Goal: Information Seeking & Learning: Learn about a topic

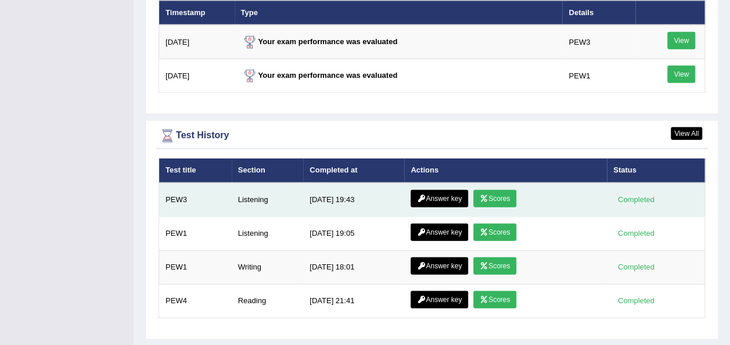
scroll to position [1479, 0]
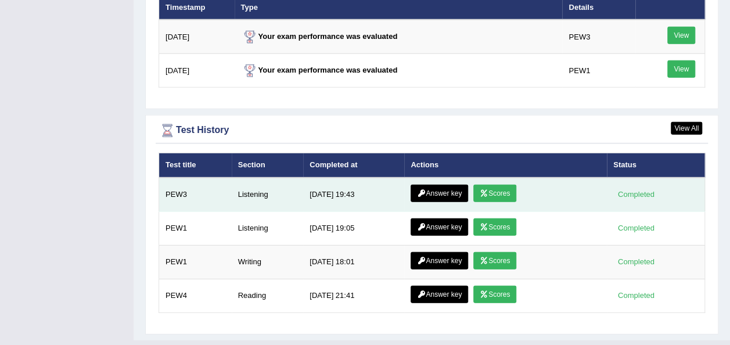
click at [428, 185] on link "Answer key" at bounding box center [438, 193] width 57 height 17
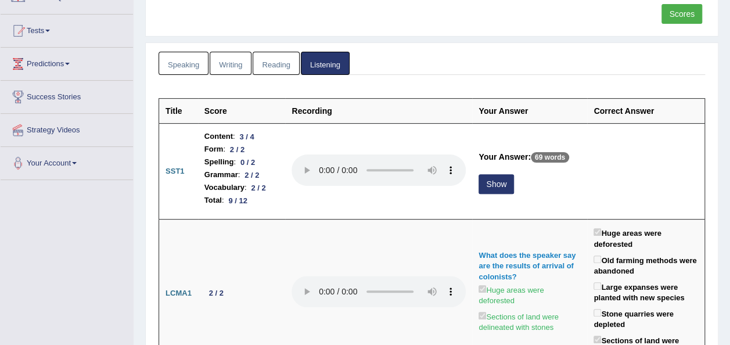
scroll to position [110, 0]
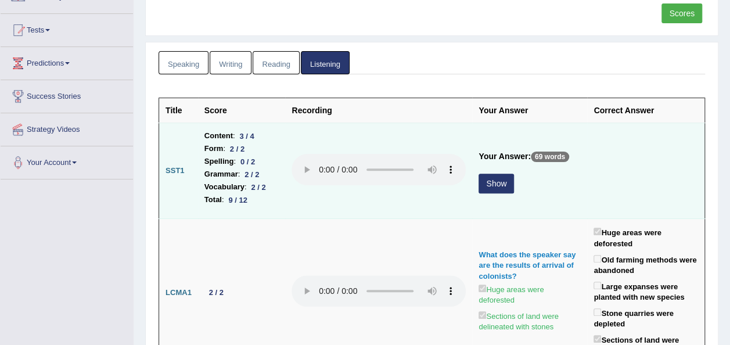
click at [514, 179] on button "Show" at bounding box center [495, 184] width 35 height 20
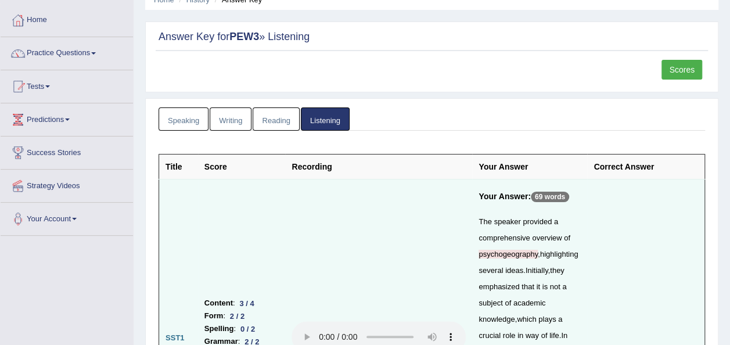
scroll to position [54, 0]
click at [39, 19] on link "Home" at bounding box center [67, 17] width 132 height 29
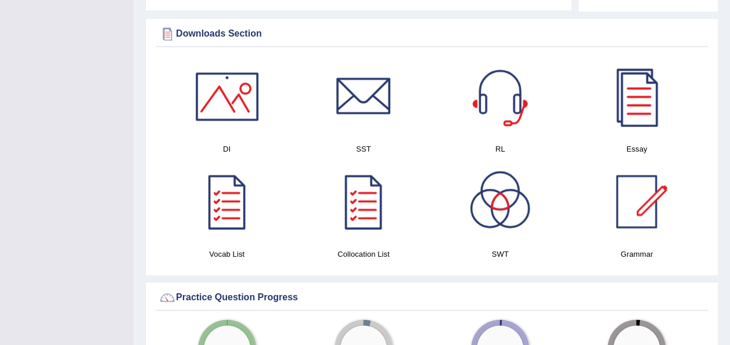
scroll to position [586, 0]
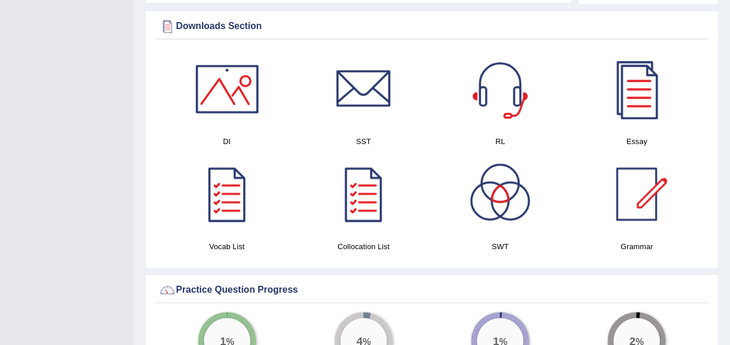
click at [635, 135] on h4 "Essay" at bounding box center [636, 141] width 125 height 12
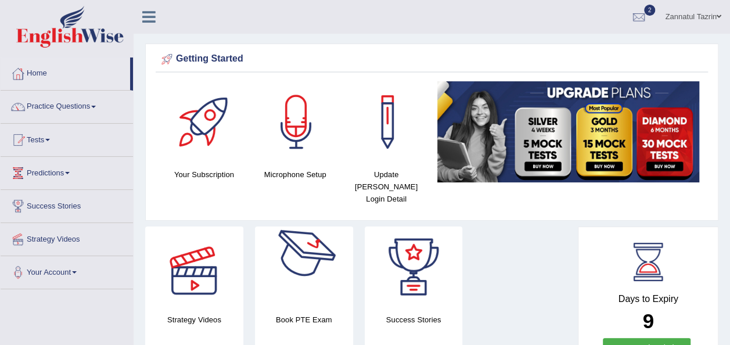
scroll to position [63, 0]
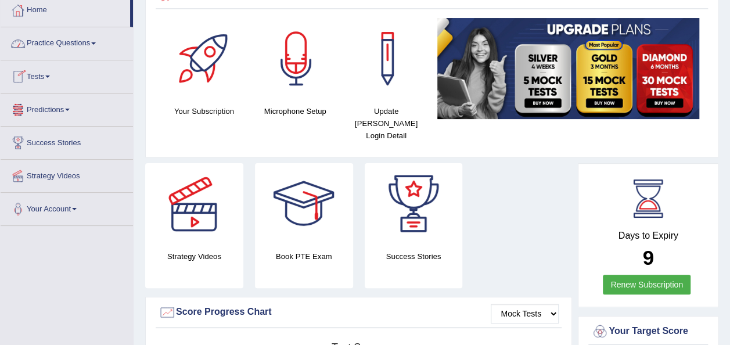
click at [94, 39] on link "Practice Questions" at bounding box center [67, 41] width 132 height 29
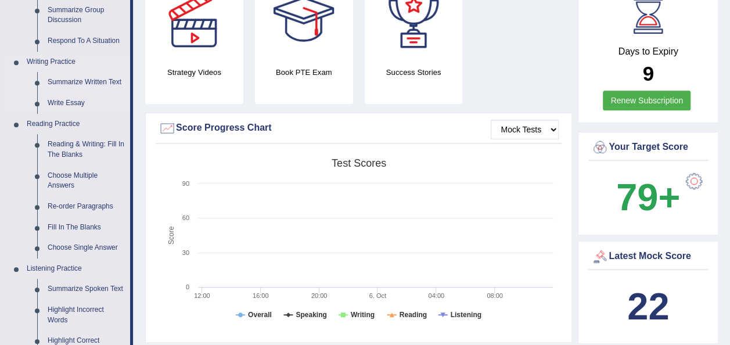
scroll to position [247, 0]
click at [68, 150] on link "Reading & Writing: Fill In The Blanks" at bounding box center [86, 150] width 88 height 31
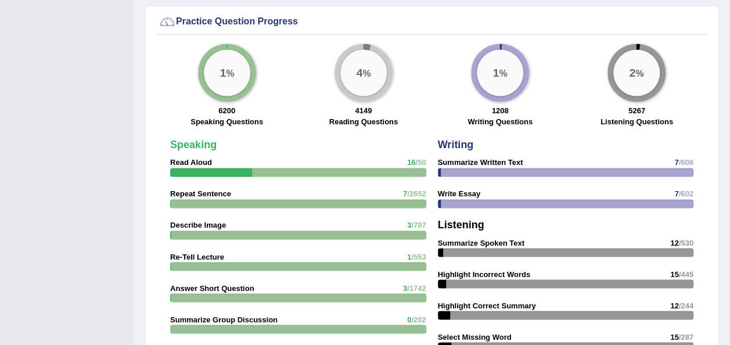
scroll to position [804, 0]
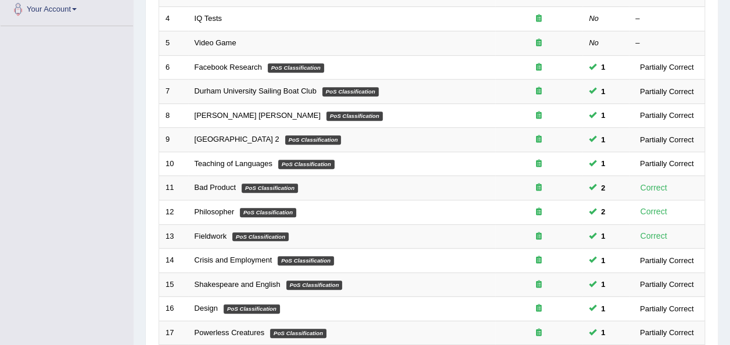
scroll to position [418, 0]
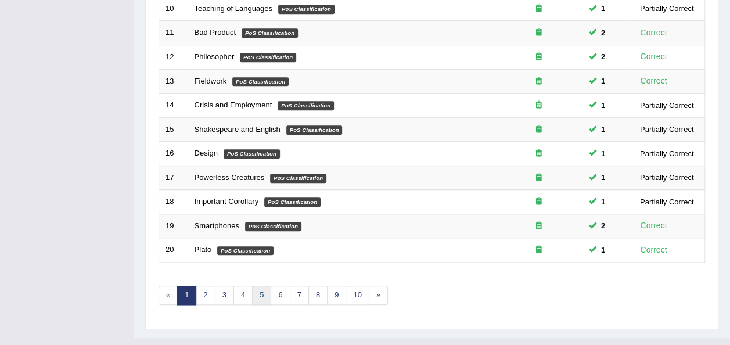
click at [261, 286] on link "5" at bounding box center [261, 295] width 19 height 19
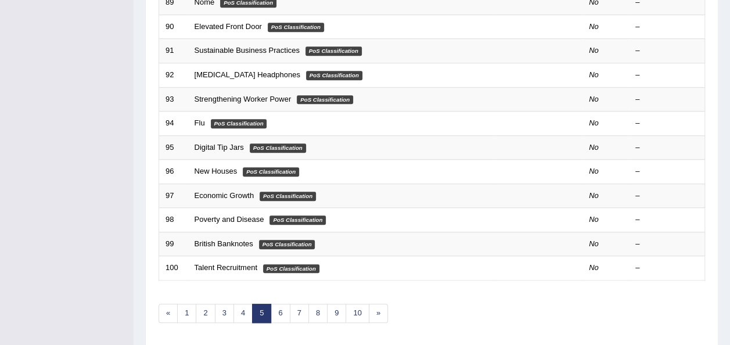
scroll to position [400, 0]
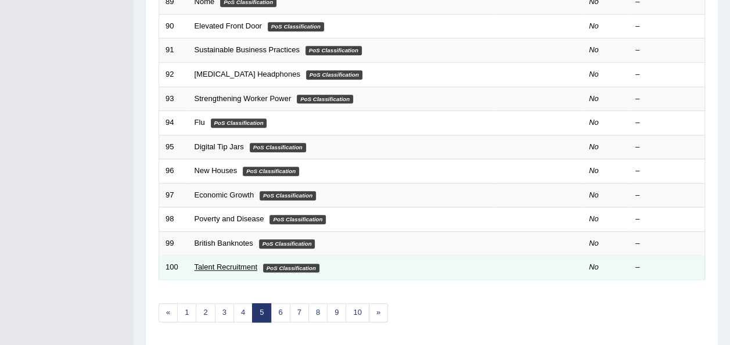
click at [225, 262] on link "Talent Recruitment" at bounding box center [225, 266] width 63 height 9
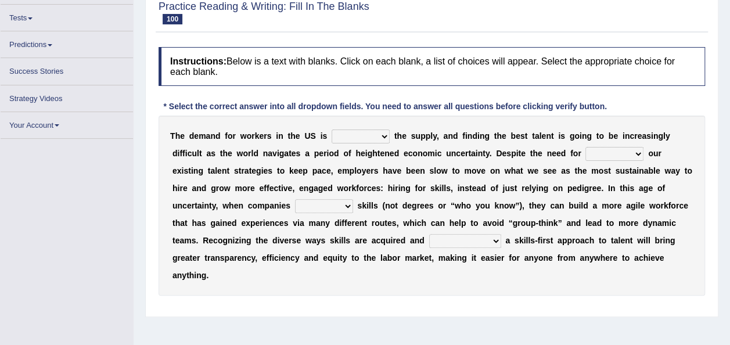
scroll to position [106, 0]
click at [376, 138] on select "outpacing falling flipping irrigating" at bounding box center [360, 137] width 58 height 14
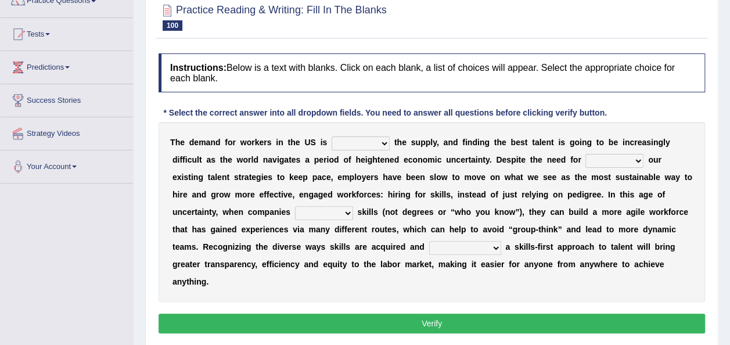
scroll to position [111, 0]
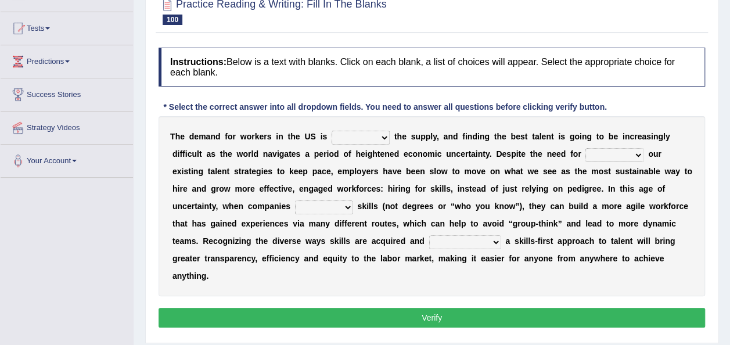
select select "outpacing"
click at [331, 131] on select "outpacing falling flipping irrigating" at bounding box center [360, 138] width 58 height 14
click at [585, 153] on select "reveling reflecting revamping inverting" at bounding box center [614, 155] width 58 height 14
select select "revamping"
click at [585, 148] on select "reveling reflecting revamping inverting" at bounding box center [614, 155] width 58 height 14
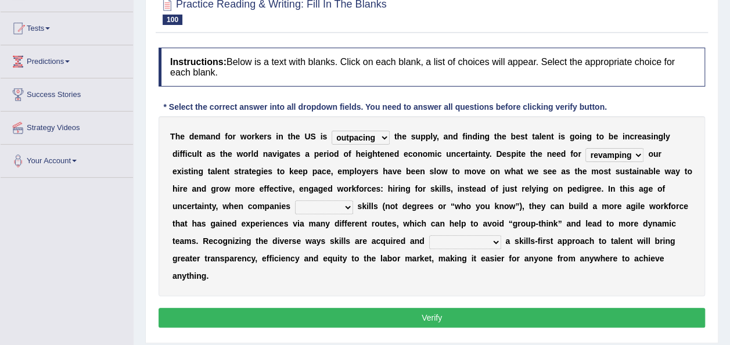
click at [353, 200] on select "neglect prioritize worsen alleviate" at bounding box center [324, 207] width 58 height 14
select select "prioritize"
click at [353, 200] on select "neglect prioritize worsen alleviate" at bounding box center [324, 207] width 58 height 14
click at [429, 239] on select "distinguishing digitizing attempting adopting" at bounding box center [465, 242] width 72 height 14
select select "adopting"
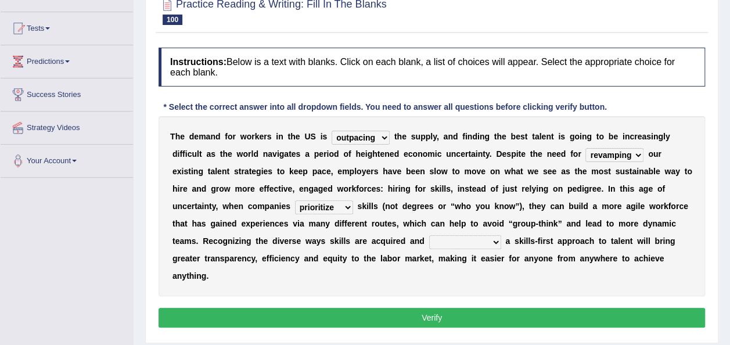
click at [429, 235] on select "distinguishing digitizing attempting adopting" at bounding box center [465, 242] width 72 height 14
click at [412, 308] on button "Verify" at bounding box center [431, 318] width 546 height 20
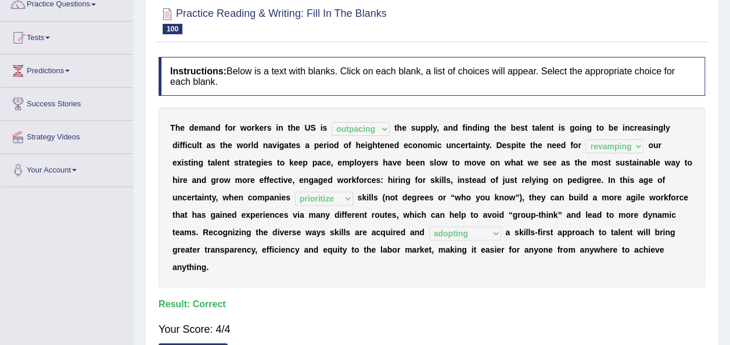
scroll to position [0, 0]
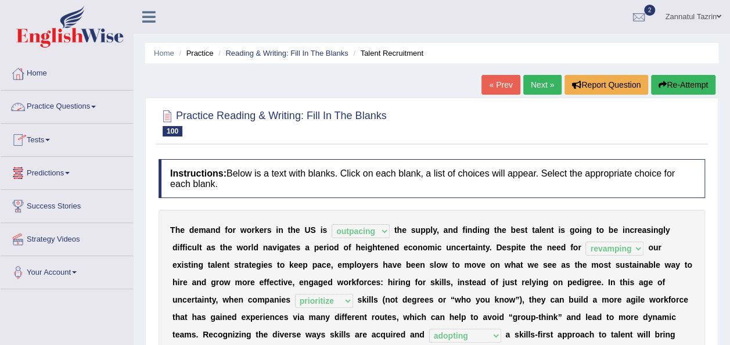
click at [96, 107] on span at bounding box center [93, 107] width 5 height 2
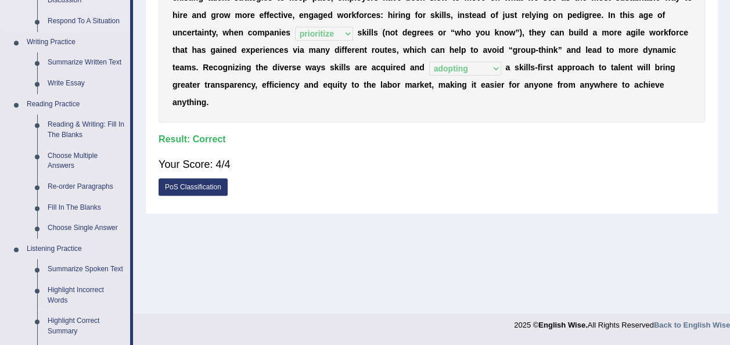
scroll to position [266, 0]
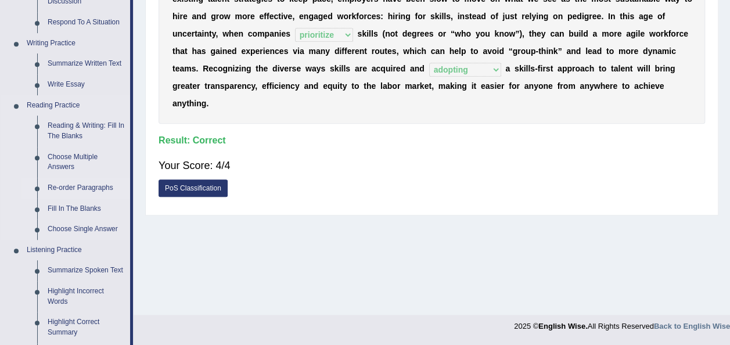
click at [85, 187] on link "Re-order Paragraphs" at bounding box center [86, 188] width 88 height 21
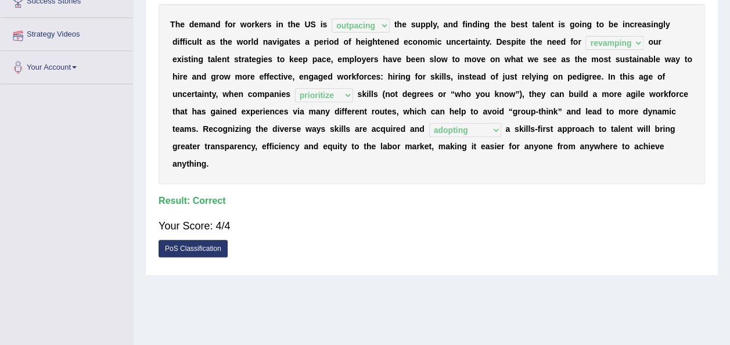
scroll to position [133, 0]
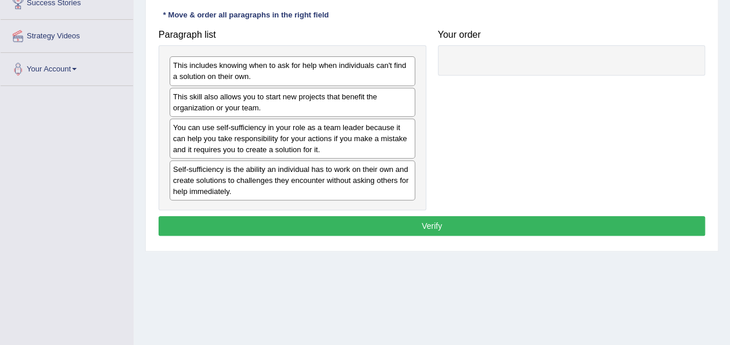
scroll to position [204, 0]
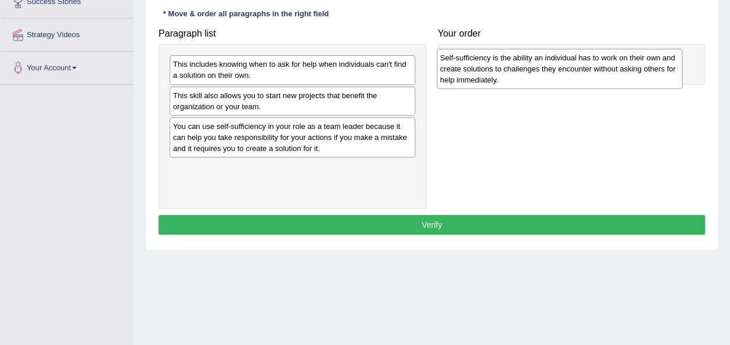
drag, startPoint x: 261, startPoint y: 182, endPoint x: 528, endPoint y: 73, distance: 288.4
click at [528, 73] on div "Self-sufficiency is the ability an individual has to work on their own and crea…" at bounding box center [558, 69] width 245 height 40
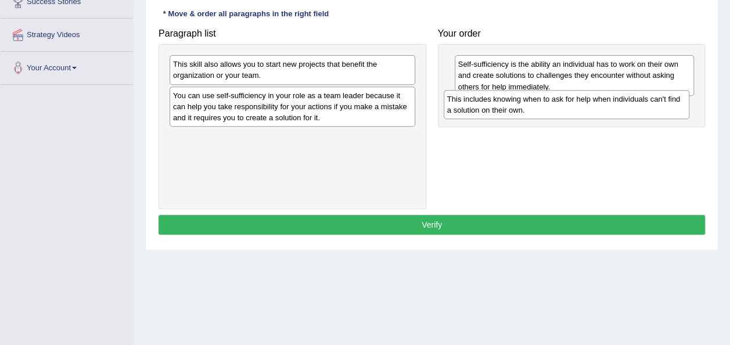
drag, startPoint x: 323, startPoint y: 75, endPoint x: 597, endPoint y: 110, distance: 276.1
click at [597, 110] on div "This includes knowing when to ask for help when individuals can't find a soluti…" at bounding box center [565, 104] width 245 height 29
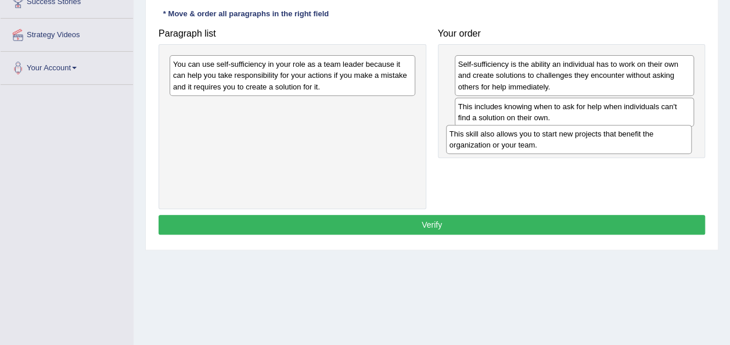
drag, startPoint x: 349, startPoint y: 77, endPoint x: 629, endPoint y: 146, distance: 288.3
click at [629, 146] on div "This skill also allows you to start new projects that benefit the organization …" at bounding box center [568, 139] width 245 height 29
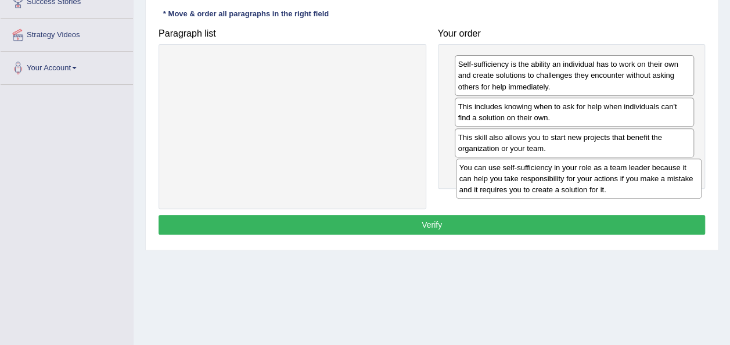
drag, startPoint x: 298, startPoint y: 80, endPoint x: 584, endPoint y: 183, distance: 304.2
click at [584, 183] on div "You can use self-sufficiency in your role as a team leader because it can help …" at bounding box center [578, 178] width 245 height 40
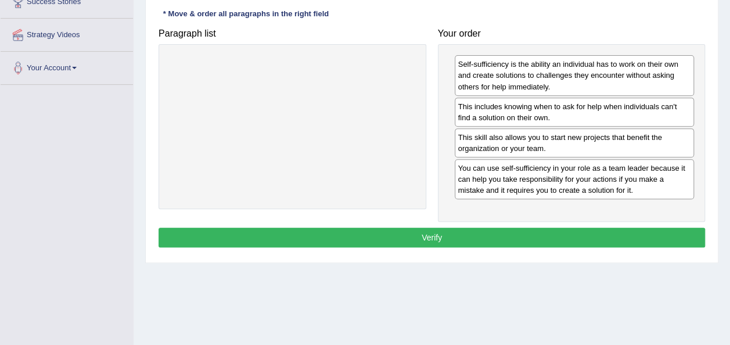
click at [463, 233] on button "Verify" at bounding box center [431, 238] width 546 height 20
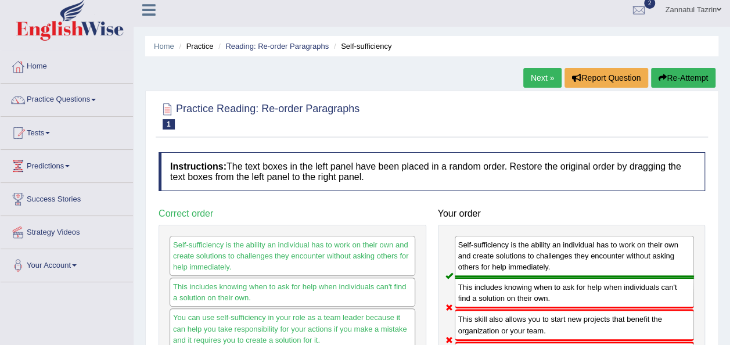
scroll to position [0, 0]
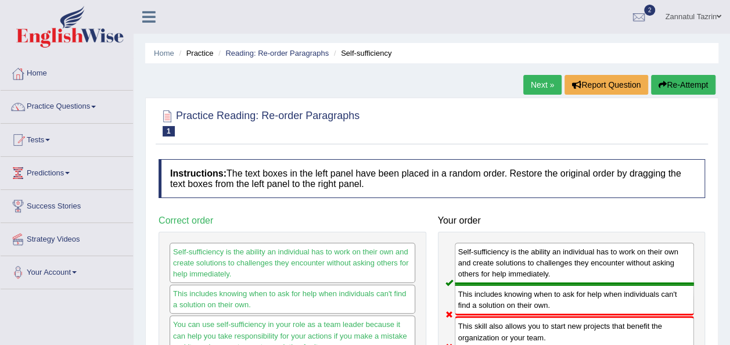
click at [544, 79] on link "Next »" at bounding box center [542, 85] width 38 height 20
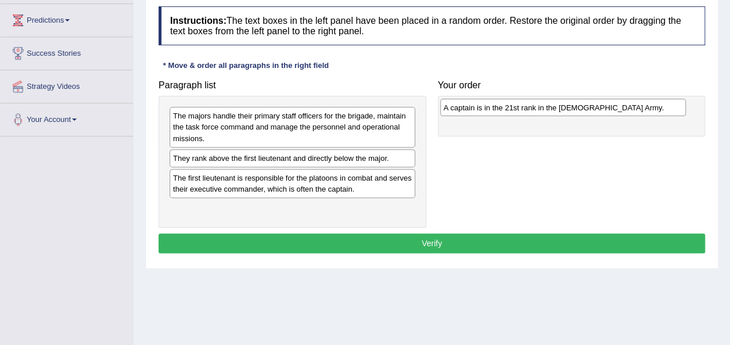
drag, startPoint x: 308, startPoint y: 163, endPoint x: 578, endPoint y: 113, distance: 274.9
click at [578, 113] on div "A captain is in the 21st rank in the [DEMOGRAPHIC_DATA] Army." at bounding box center [562, 107] width 245 height 17
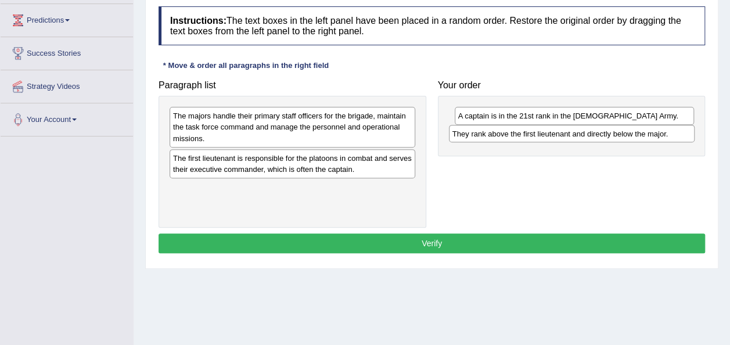
drag, startPoint x: 317, startPoint y: 159, endPoint x: 596, endPoint y: 135, distance: 280.2
click at [596, 135] on div "They rank above the first lieutenant and directly below the major." at bounding box center [571, 133] width 245 height 17
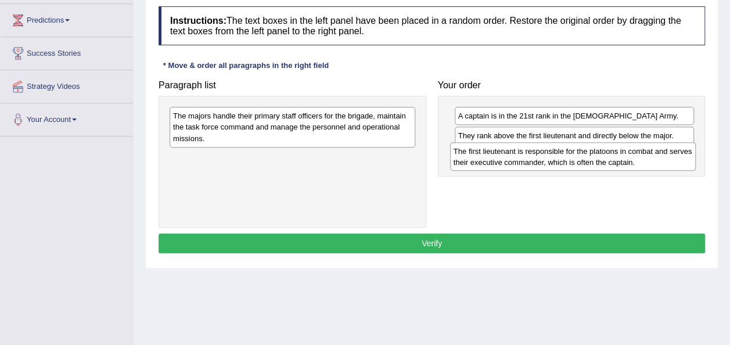
drag, startPoint x: 288, startPoint y: 164, endPoint x: 569, endPoint y: 158, distance: 280.4
click at [569, 158] on div "The first lieutenant is responsible for the platoons in combat and serves their…" at bounding box center [572, 156] width 245 height 29
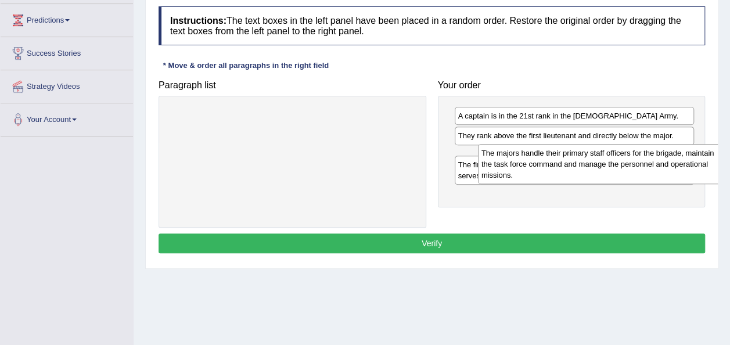
drag, startPoint x: 342, startPoint y: 121, endPoint x: 649, endPoint y: 158, distance: 309.8
click at [649, 158] on div "The majors handle their primary staff officers for the brigade, maintain the ta…" at bounding box center [600, 164] width 245 height 40
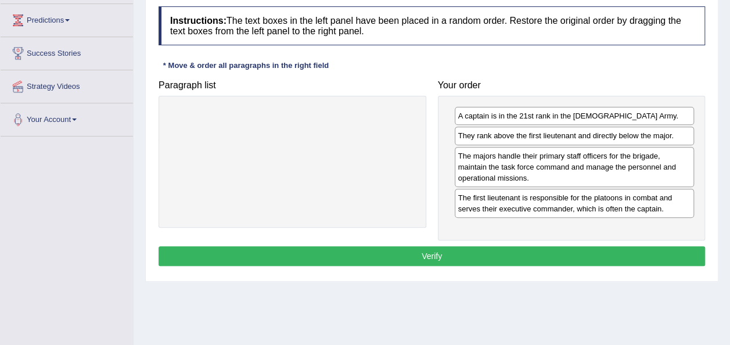
click at [492, 260] on button "Verify" at bounding box center [431, 256] width 546 height 20
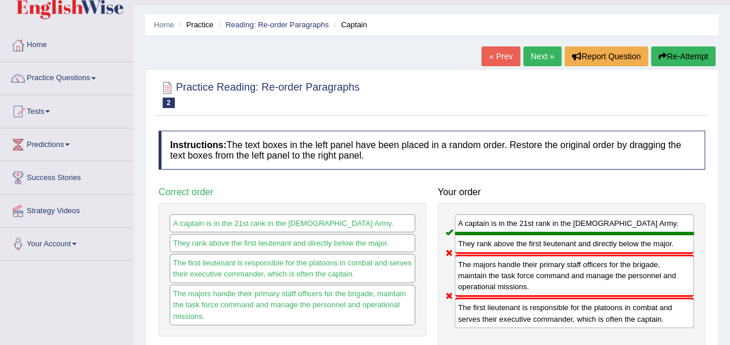
scroll to position [28, 0]
click at [542, 50] on link "Next »" at bounding box center [542, 57] width 38 height 20
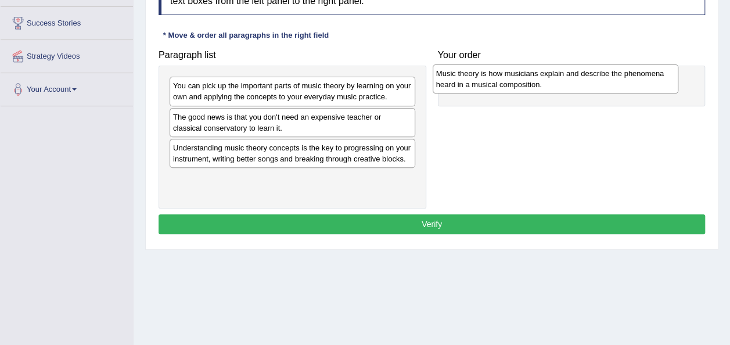
drag, startPoint x: 340, startPoint y: 154, endPoint x: 602, endPoint y: 80, distance: 273.0
click at [602, 80] on div "Music theory is how musicians explain and describe the phenomena heard in a mus…" at bounding box center [554, 78] width 245 height 29
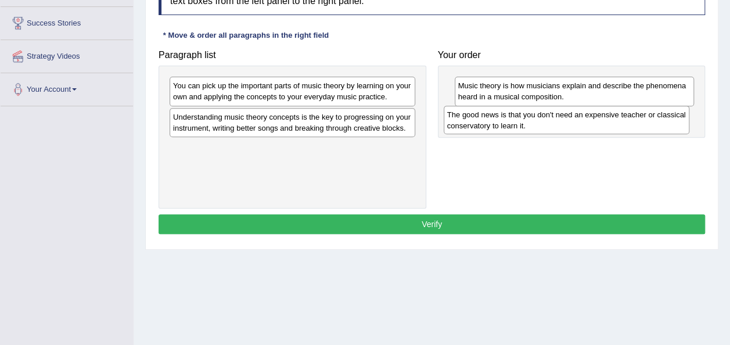
drag, startPoint x: 317, startPoint y: 127, endPoint x: 591, endPoint y: 125, distance: 273.9
click at [591, 125] on div "The good news is that you don't need an expensive teacher or classical conserva…" at bounding box center [565, 120] width 245 height 29
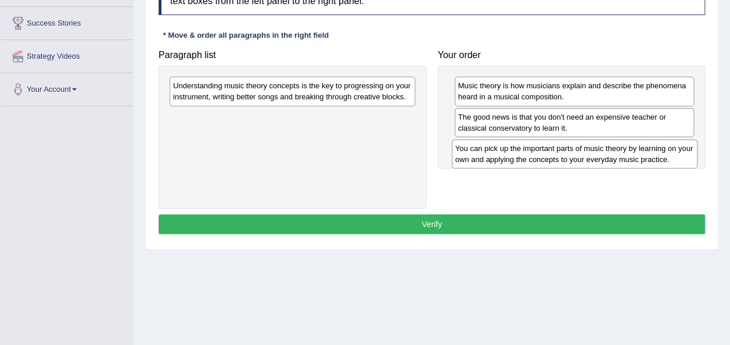
drag, startPoint x: 355, startPoint y: 97, endPoint x: 637, endPoint y: 159, distance: 288.8
click at [637, 159] on div "You can pick up the important parts of music theory by learning on your own and…" at bounding box center [574, 153] width 245 height 29
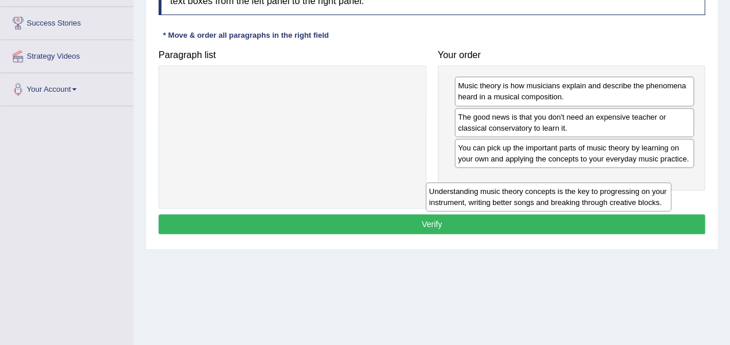
drag, startPoint x: 367, startPoint y: 95, endPoint x: 637, endPoint y: 194, distance: 287.0
click at [637, 194] on div "Understanding music theory concepts is the key to progressing on your instrumen…" at bounding box center [547, 196] width 245 height 29
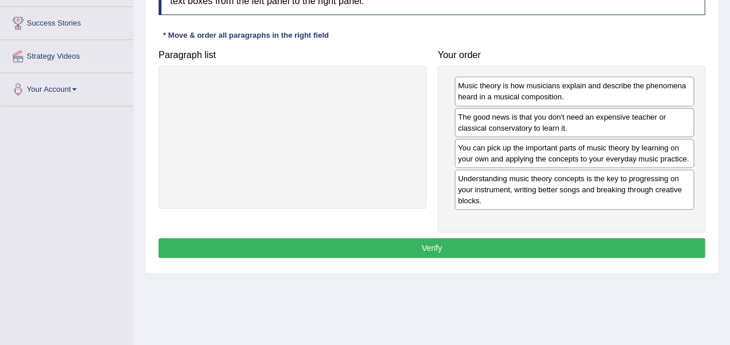
click at [456, 250] on button "Verify" at bounding box center [431, 248] width 546 height 20
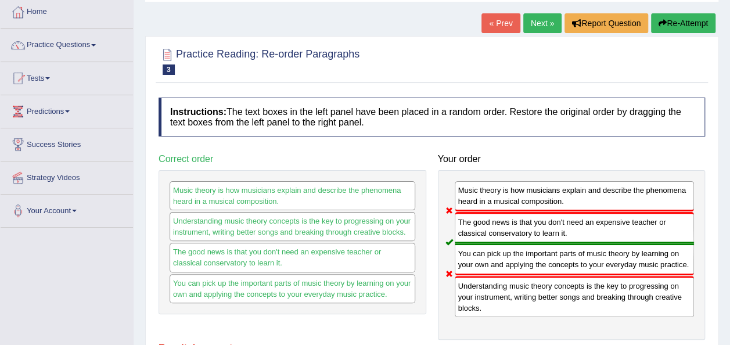
scroll to position [61, 0]
click at [697, 24] on button "Re-Attempt" at bounding box center [683, 24] width 64 height 20
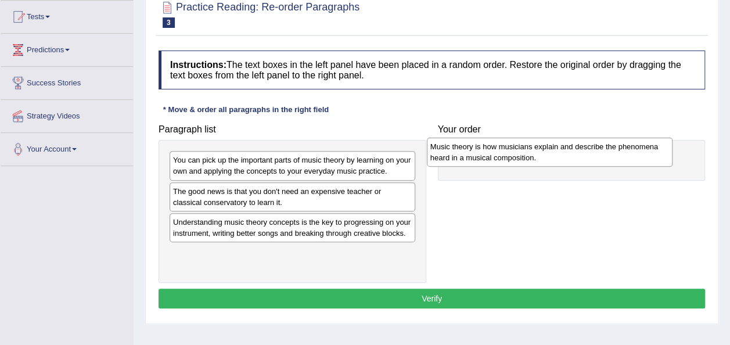
drag, startPoint x: 322, startPoint y: 233, endPoint x: 579, endPoint y: 158, distance: 267.8
click at [579, 158] on div "Music theory is how musicians explain and describe the phenomena heard in a mus…" at bounding box center [549, 152] width 245 height 29
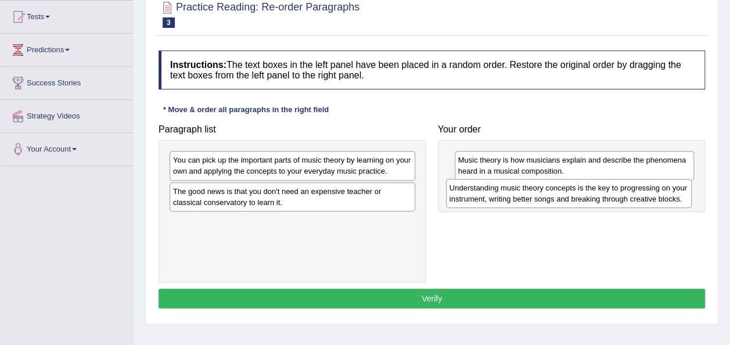
drag, startPoint x: 331, startPoint y: 228, endPoint x: 608, endPoint y: 194, distance: 279.4
click at [608, 194] on div "Understanding music theory concepts is the key to progressing on your instrumen…" at bounding box center [568, 193] width 245 height 29
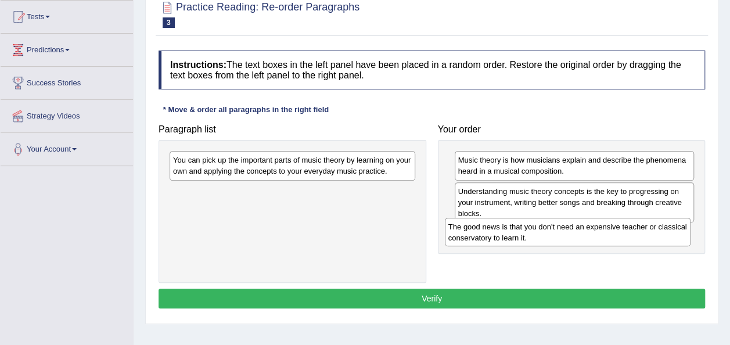
drag, startPoint x: 322, startPoint y: 207, endPoint x: 597, endPoint y: 243, distance: 277.4
click at [597, 243] on div "The good news is that you don't need an expensive teacher or classical conserva…" at bounding box center [567, 232] width 245 height 29
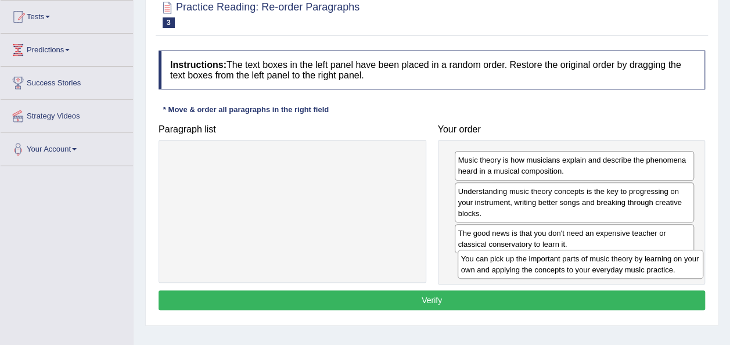
drag, startPoint x: 352, startPoint y: 168, endPoint x: 640, endPoint y: 267, distance: 304.3
click at [640, 267] on div "You can pick up the important parts of music theory by learning on your own and…" at bounding box center [579, 264] width 245 height 29
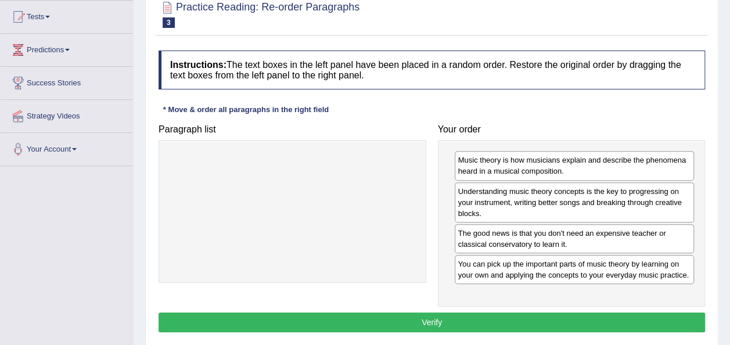
click at [485, 322] on button "Verify" at bounding box center [431, 322] width 546 height 20
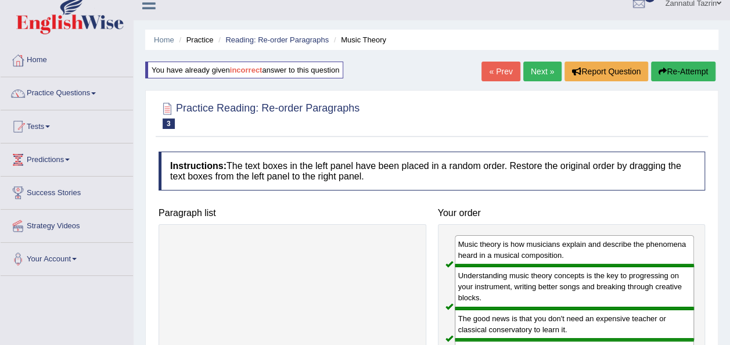
scroll to position [14, 0]
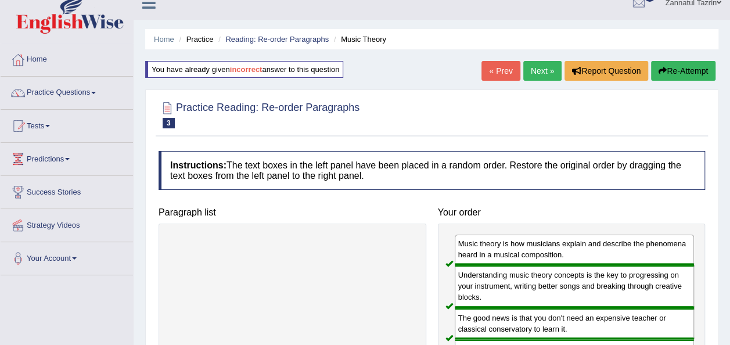
click at [539, 68] on link "Next »" at bounding box center [542, 71] width 38 height 20
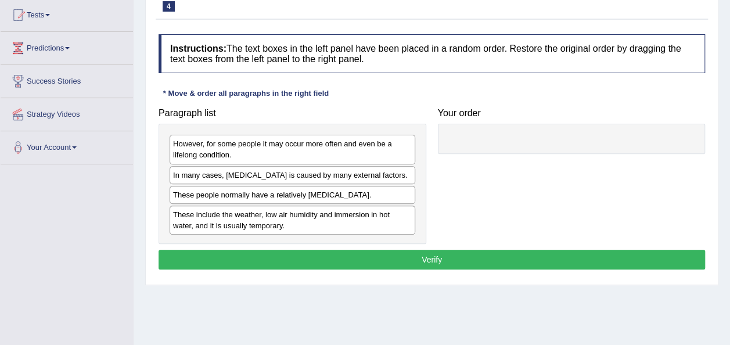
scroll to position [125, 0]
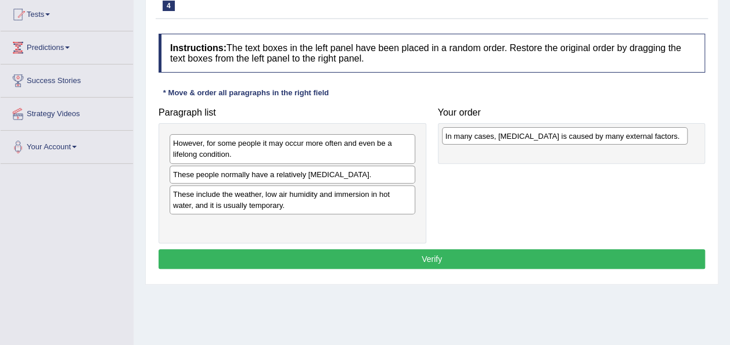
drag, startPoint x: 322, startPoint y: 178, endPoint x: 594, endPoint y: 140, distance: 274.8
click at [594, 140] on div "In many cases, dry skin is caused by many external factors." at bounding box center [564, 135] width 245 height 17
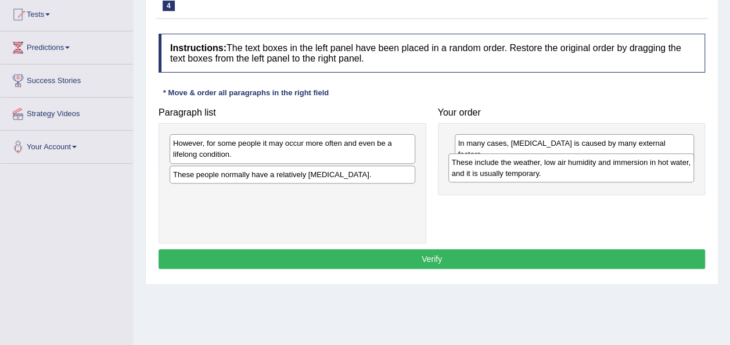
drag, startPoint x: 326, startPoint y: 209, endPoint x: 605, endPoint y: 178, distance: 280.3
click at [605, 178] on div "These include the weather, low air humidity and immersion in hot water, and it …" at bounding box center [570, 167] width 245 height 29
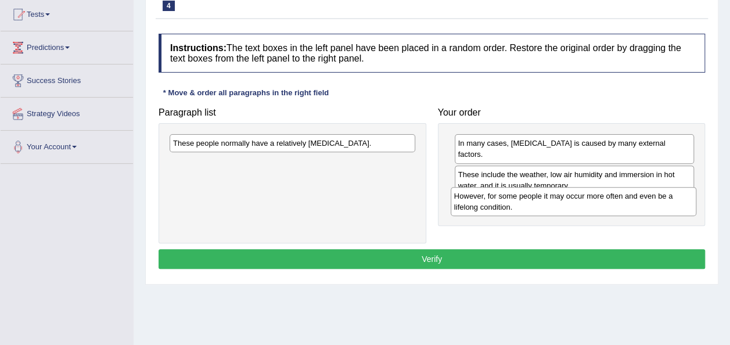
drag, startPoint x: 316, startPoint y: 147, endPoint x: 597, endPoint y: 200, distance: 286.5
click at [597, 200] on div "However, for some people it may occur more often and even be a lifelong conditi…" at bounding box center [572, 201] width 245 height 29
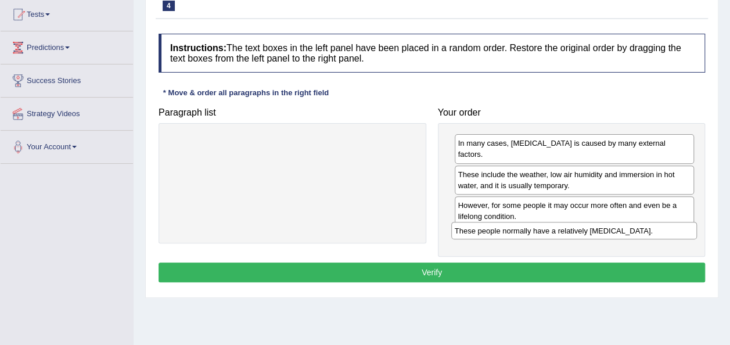
drag, startPoint x: 359, startPoint y: 146, endPoint x: 642, endPoint y: 232, distance: 296.5
click at [642, 232] on div "These people normally have a relatively sensitive skin." at bounding box center [573, 230] width 245 height 17
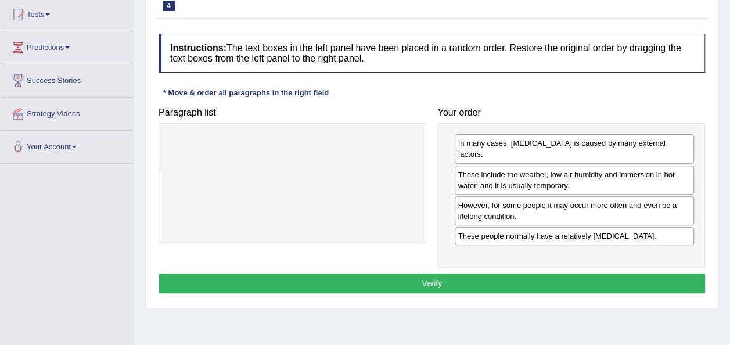
click at [494, 275] on button "Verify" at bounding box center [431, 283] width 546 height 20
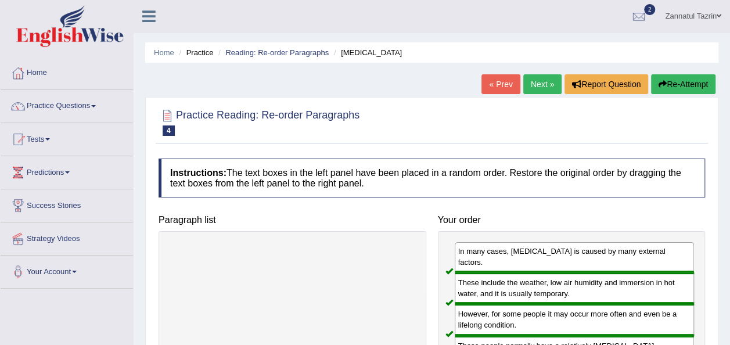
scroll to position [1, 0]
click at [546, 81] on link "Next »" at bounding box center [542, 84] width 38 height 20
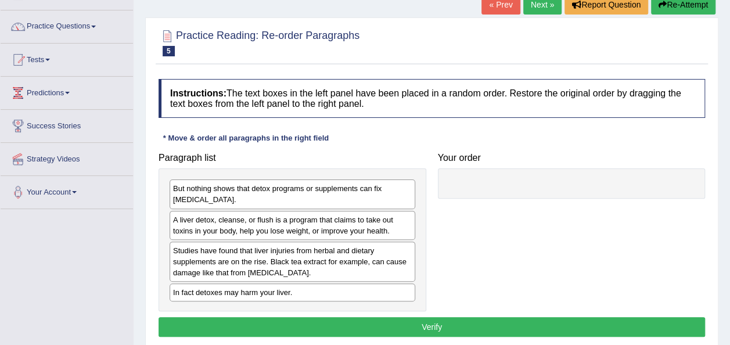
scroll to position [139, 0]
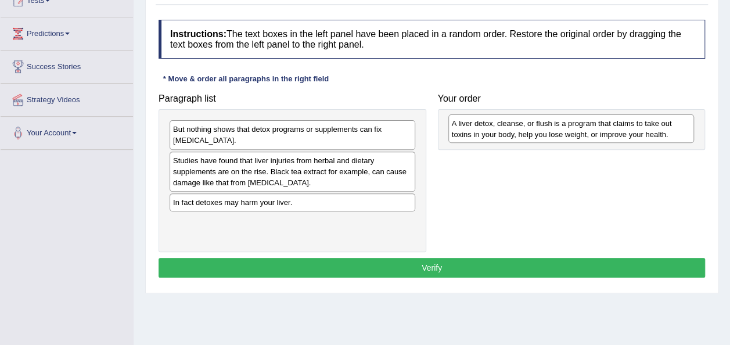
drag, startPoint x: 280, startPoint y: 169, endPoint x: 558, endPoint y: 132, distance: 281.0
click at [558, 132] on div "A liver detox, cleanse, or flush is a program that claims to take out toxins in…" at bounding box center [570, 128] width 245 height 29
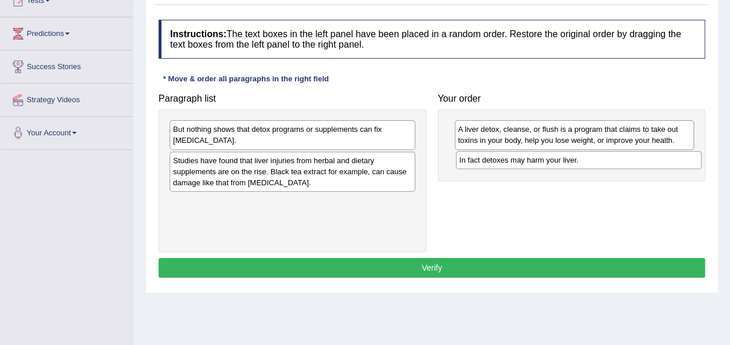
drag, startPoint x: 280, startPoint y: 205, endPoint x: 566, endPoint y: 163, distance: 289.2
click at [566, 163] on div "In fact detoxes may harm your liver." at bounding box center [578, 159] width 245 height 17
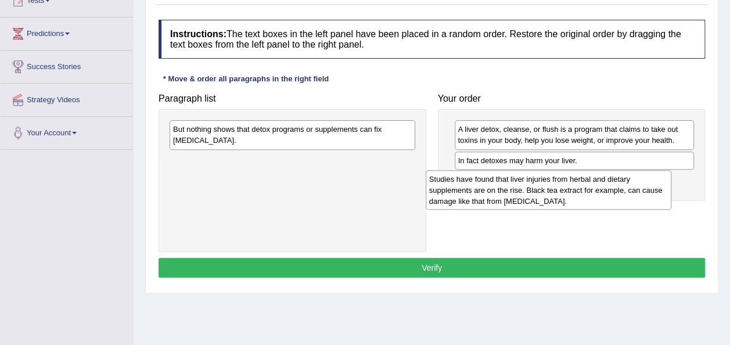
drag, startPoint x: 292, startPoint y: 168, endPoint x: 548, endPoint y: 187, distance: 256.7
click at [548, 187] on div "Studies have found that liver injuries from herbal and dietary supplements are …" at bounding box center [547, 190] width 245 height 40
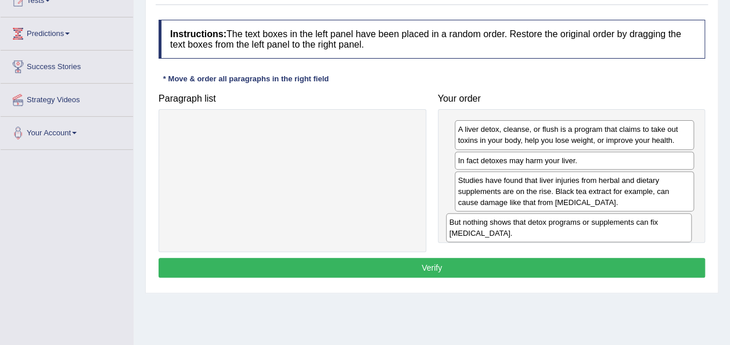
drag, startPoint x: 302, startPoint y: 142, endPoint x: 579, endPoint y: 233, distance: 291.6
click at [579, 233] on div "But nothing shows that detox programs or supplements can fix [MEDICAL_DATA]." at bounding box center [568, 227] width 245 height 29
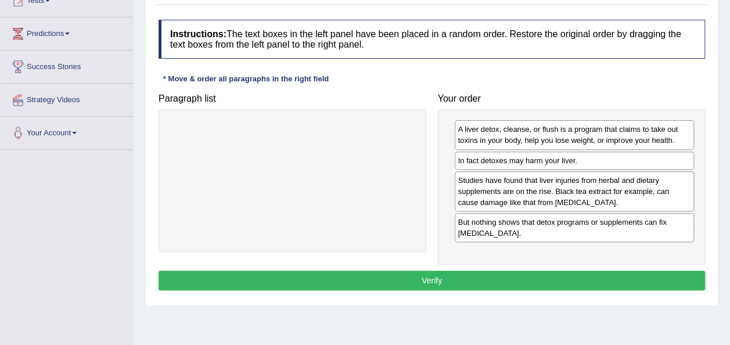
click at [468, 280] on button "Verify" at bounding box center [431, 280] width 546 height 20
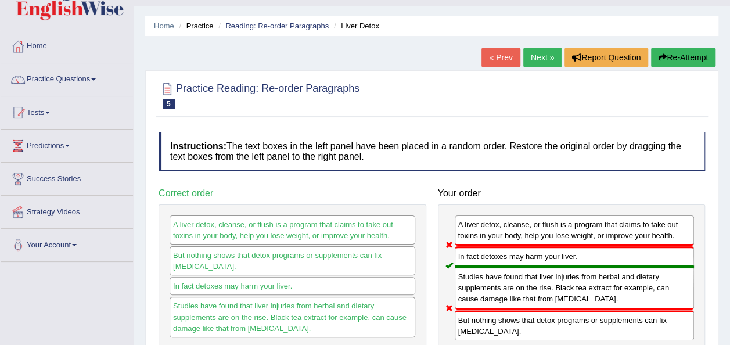
scroll to position [28, 0]
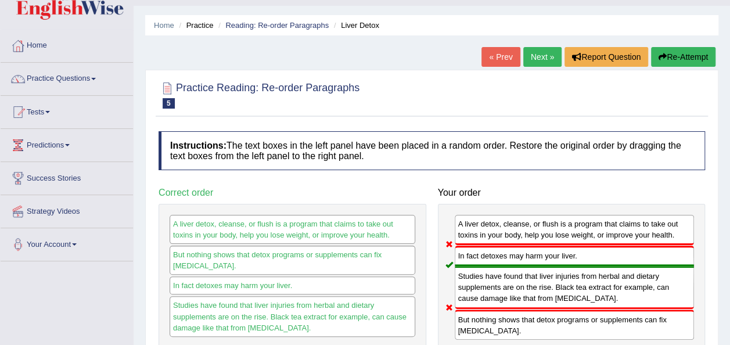
click at [689, 54] on button "Re-Attempt" at bounding box center [683, 57] width 64 height 20
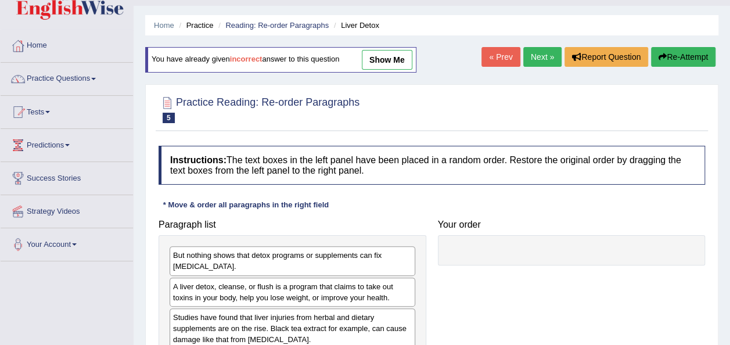
scroll to position [145, 0]
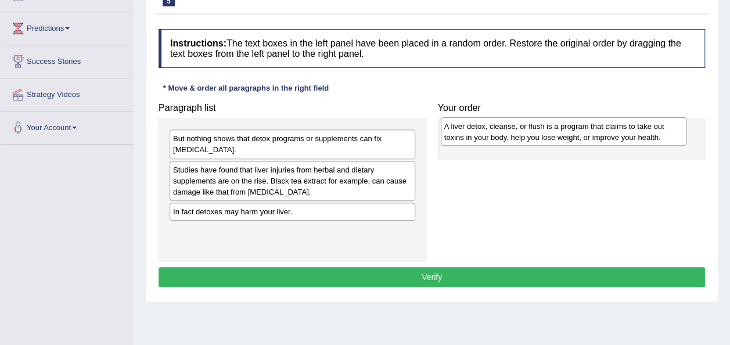
drag, startPoint x: 251, startPoint y: 179, endPoint x: 521, endPoint y: 135, distance: 273.4
click at [521, 135] on div "A liver detox, cleanse, or flush is a program that claims to take out toxins in…" at bounding box center [562, 131] width 245 height 29
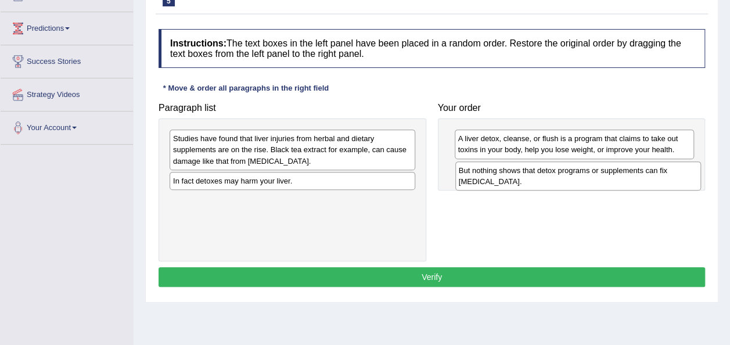
drag, startPoint x: 288, startPoint y: 143, endPoint x: 573, endPoint y: 175, distance: 287.3
click at [573, 175] on div "But nothing shows that detox programs or supplements can fix liver damage." at bounding box center [577, 175] width 245 height 29
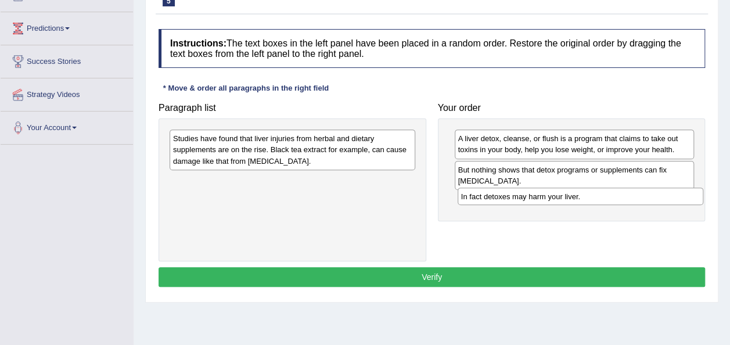
drag, startPoint x: 342, startPoint y: 180, endPoint x: 626, endPoint y: 194, distance: 283.6
click at [626, 194] on div "In fact detoxes may harm your liver." at bounding box center [579, 195] width 245 height 17
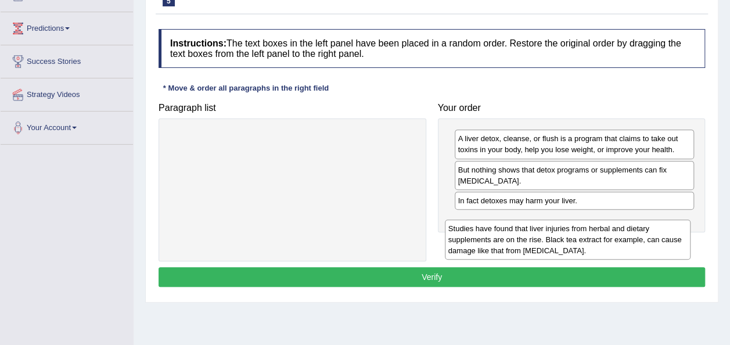
drag, startPoint x: 345, startPoint y: 140, endPoint x: 621, endPoint y: 218, distance: 287.1
click at [621, 219] on div "Studies have found that liver injuries from herbal and dietary supplements are …" at bounding box center [567, 239] width 245 height 40
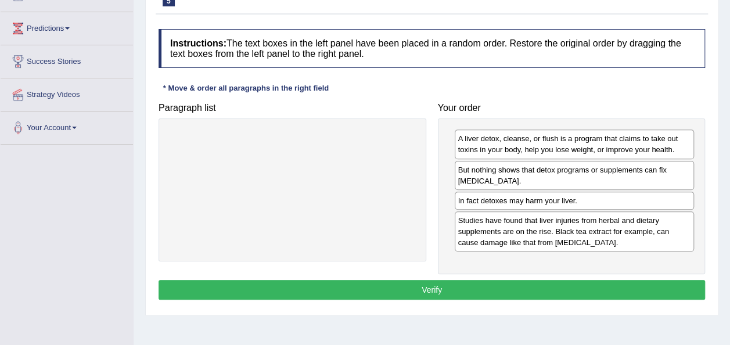
click at [456, 282] on button "Verify" at bounding box center [431, 290] width 546 height 20
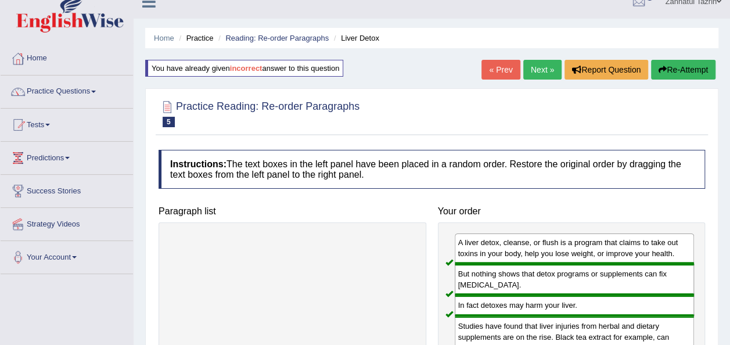
scroll to position [13, 0]
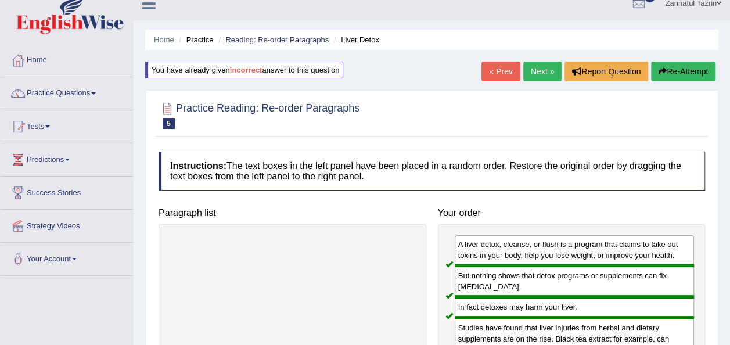
click at [546, 67] on link "Next »" at bounding box center [542, 72] width 38 height 20
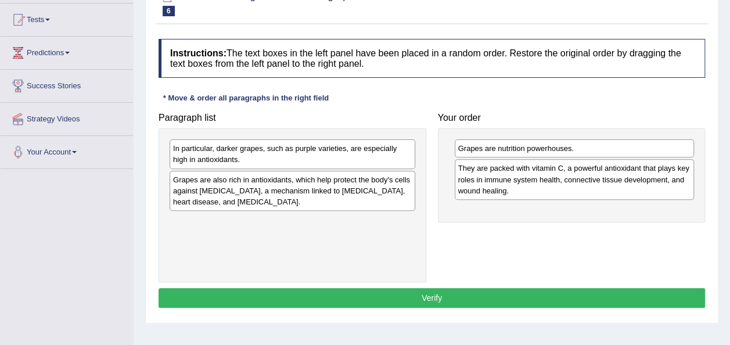
click at [556, 187] on div "They are packed with vitamin C, a powerful antioxidant that plays key roles in …" at bounding box center [574, 179] width 240 height 40
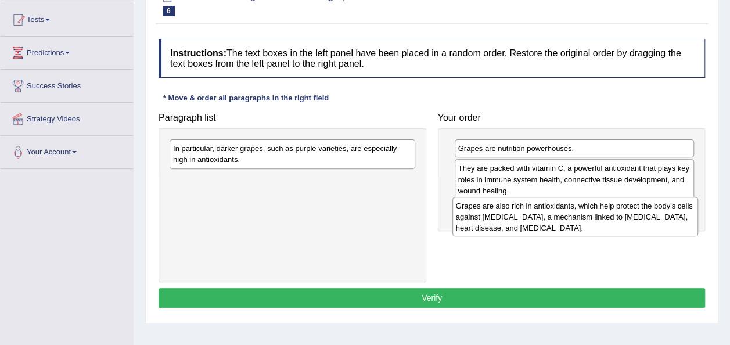
drag, startPoint x: 277, startPoint y: 192, endPoint x: 559, endPoint y: 218, distance: 283.3
click at [559, 218] on div "Grapes are also rich in antioxidants, which help protect the body's cells again…" at bounding box center [574, 217] width 245 height 40
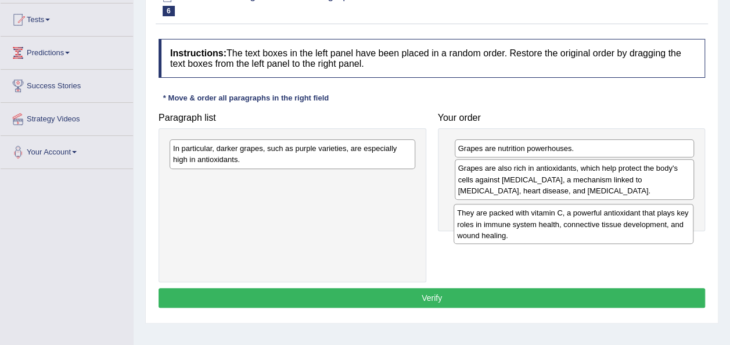
drag, startPoint x: 547, startPoint y: 181, endPoint x: 547, endPoint y: 228, distance: 47.0
click at [547, 228] on div "They are packed with vitamin C, a powerful antioxidant that plays key roles in …" at bounding box center [573, 224] width 240 height 40
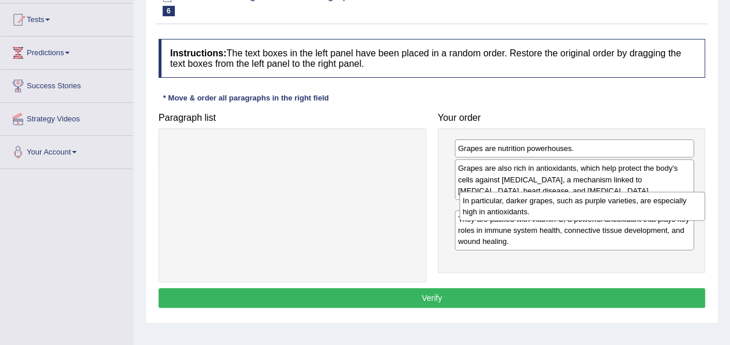
drag, startPoint x: 340, startPoint y: 163, endPoint x: 627, endPoint y: 216, distance: 291.6
click at [627, 216] on div "In particular, darker grapes, such as purple varieties, are especially high in …" at bounding box center [581, 206] width 245 height 29
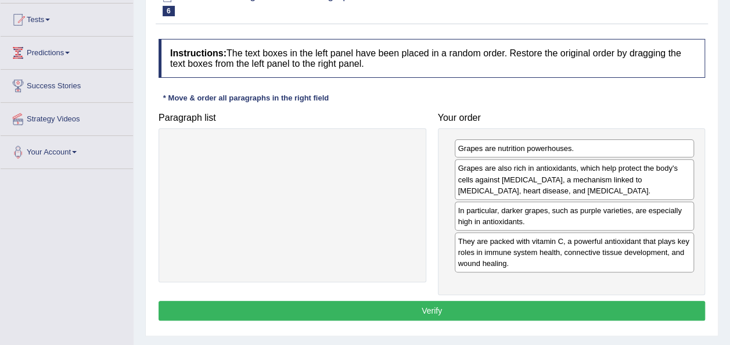
click at [508, 308] on button "Verify" at bounding box center [431, 311] width 546 height 20
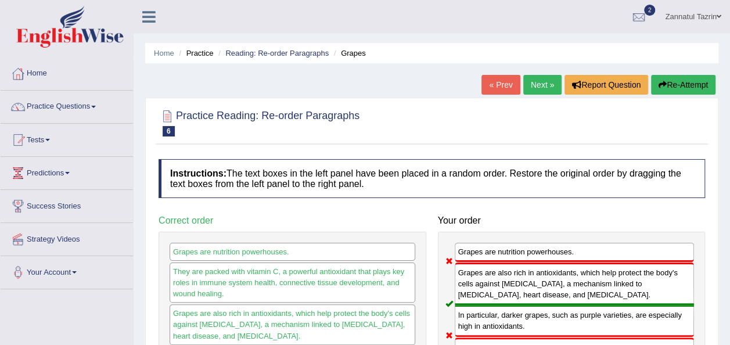
click at [543, 85] on link "Next »" at bounding box center [542, 85] width 38 height 20
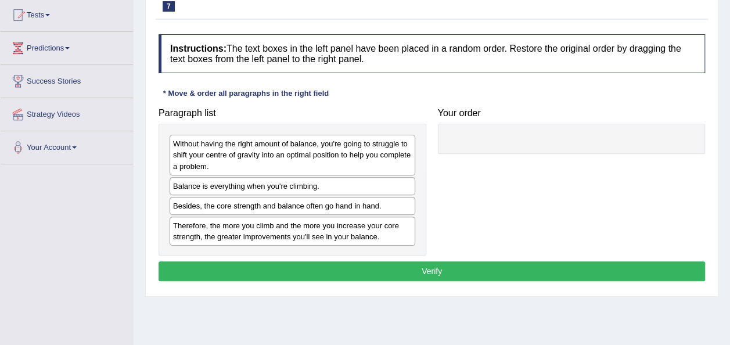
scroll to position [125, 0]
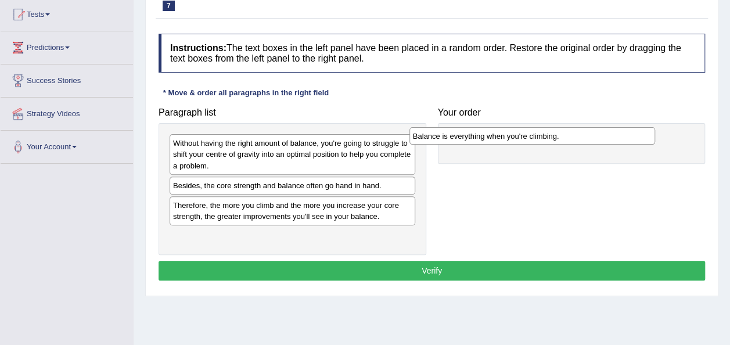
drag, startPoint x: 338, startPoint y: 190, endPoint x: 606, endPoint y: 147, distance: 271.6
click at [592, 145] on div "Balance is everything when you're climbing." at bounding box center [531, 135] width 245 height 17
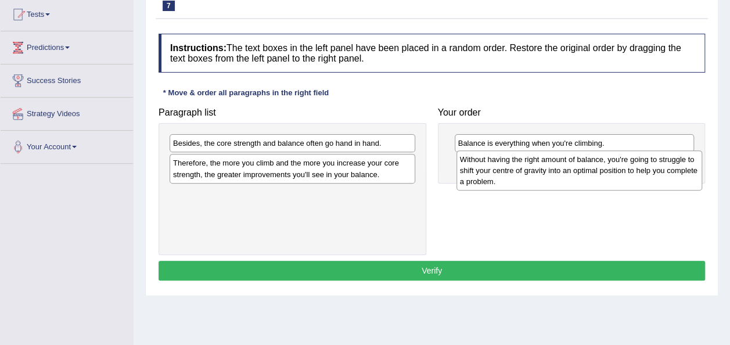
drag, startPoint x: 368, startPoint y: 160, endPoint x: 651, endPoint y: 171, distance: 283.4
click at [651, 171] on div "Without having the right amount of balance, you're going to struggle to shift y…" at bounding box center [578, 170] width 245 height 40
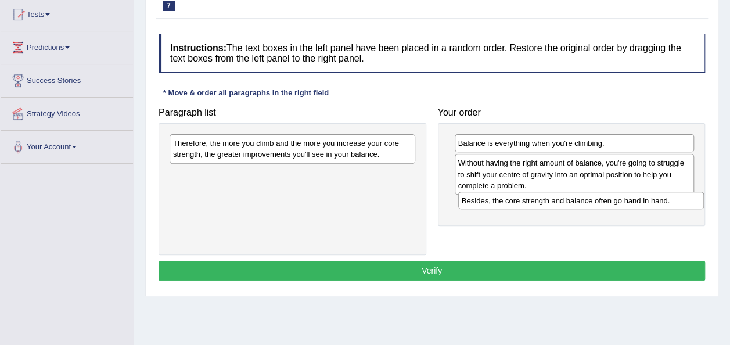
drag, startPoint x: 388, startPoint y: 146, endPoint x: 676, endPoint y: 203, distance: 293.4
click at [676, 203] on div "Besides, the core strength and balance often go hand in hand." at bounding box center [580, 200] width 245 height 17
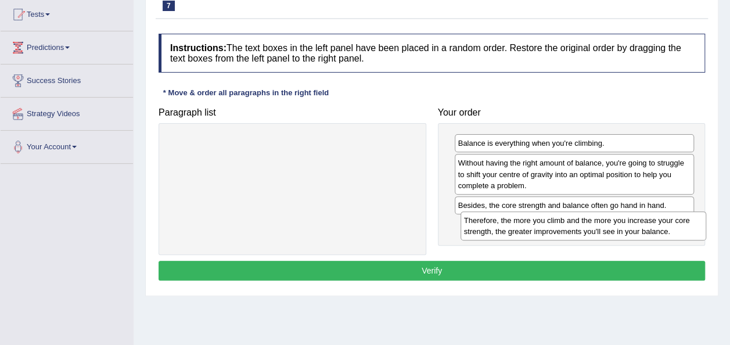
drag, startPoint x: 396, startPoint y: 154, endPoint x: 684, endPoint y: 232, distance: 298.3
click at [684, 232] on div "Therefore, the more you climb and the more you increase your core strength, the…" at bounding box center [582, 225] width 245 height 29
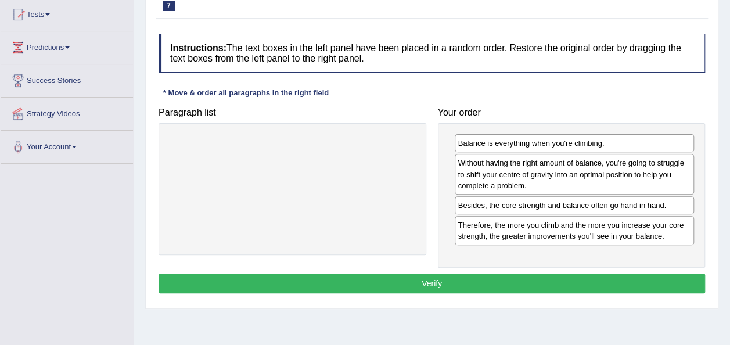
click at [579, 284] on button "Verify" at bounding box center [431, 283] width 546 height 20
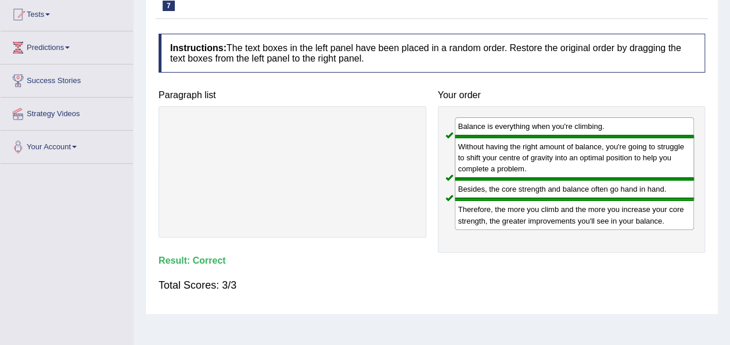
scroll to position [0, 0]
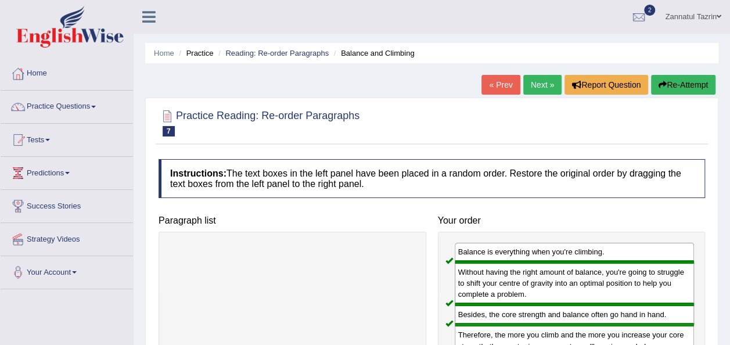
click at [540, 85] on link "Next »" at bounding box center [542, 85] width 38 height 20
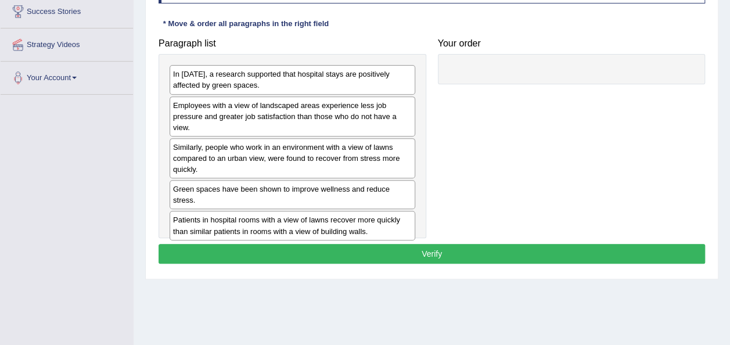
scroll to position [193, 0]
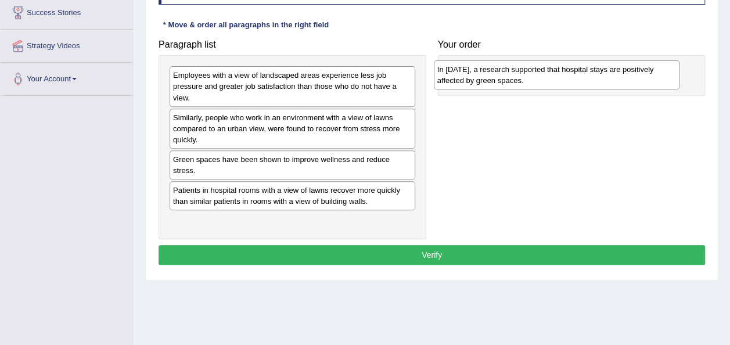
drag, startPoint x: 319, startPoint y: 77, endPoint x: 598, endPoint y: 67, distance: 278.7
click at [598, 67] on div "In [DATE], a research supported that hospital stays are positively affected by …" at bounding box center [556, 74] width 245 height 29
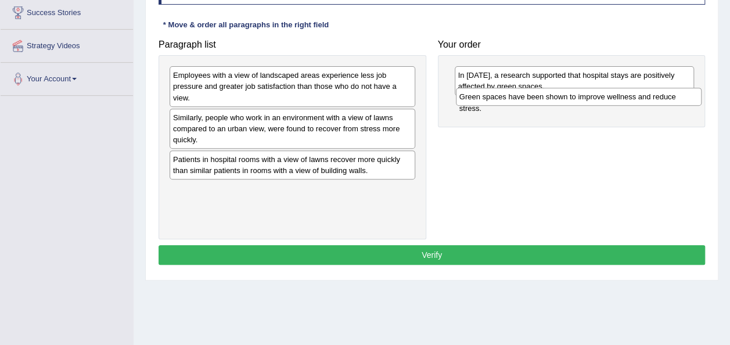
drag, startPoint x: 398, startPoint y: 164, endPoint x: 683, endPoint y: 106, distance: 290.8
click at [683, 105] on div "Green spaces have been shown to improve wellness and reduce stress." at bounding box center [578, 96] width 245 height 17
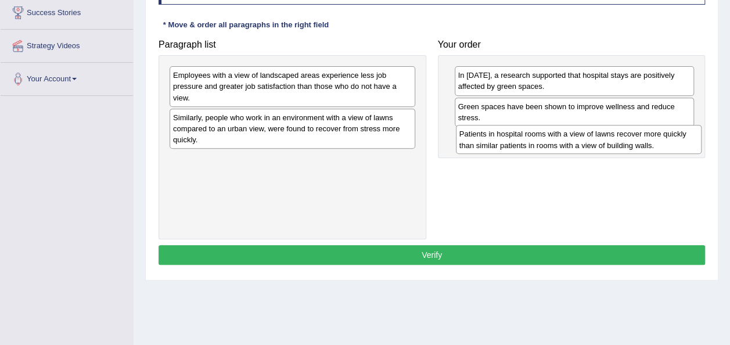
drag, startPoint x: 324, startPoint y: 168, endPoint x: 611, endPoint y: 145, distance: 287.1
click at [611, 145] on div "Patients in hospital rooms with a view of lawns recover more quickly than simil…" at bounding box center [578, 139] width 245 height 29
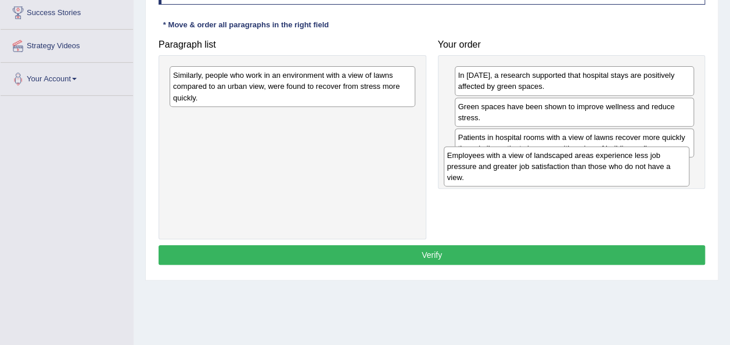
drag, startPoint x: 381, startPoint y: 89, endPoint x: 655, endPoint y: 171, distance: 285.9
click at [655, 171] on div "Employees with a view of landscaped areas experience less job pressure and grea…" at bounding box center [565, 166] width 245 height 40
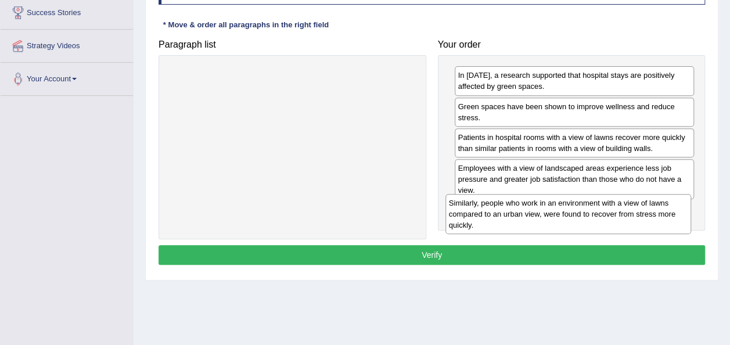
drag, startPoint x: 393, startPoint y: 91, endPoint x: 669, endPoint y: 216, distance: 302.5
click at [669, 216] on div "Similarly, people who work in an environment with a view of lawns compared to a…" at bounding box center [567, 214] width 245 height 40
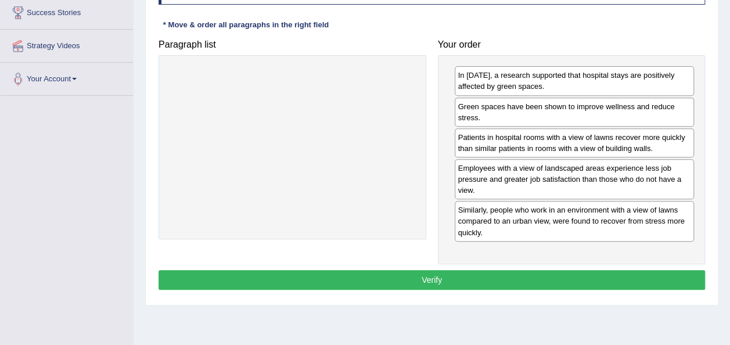
click at [616, 280] on button "Verify" at bounding box center [431, 280] width 546 height 20
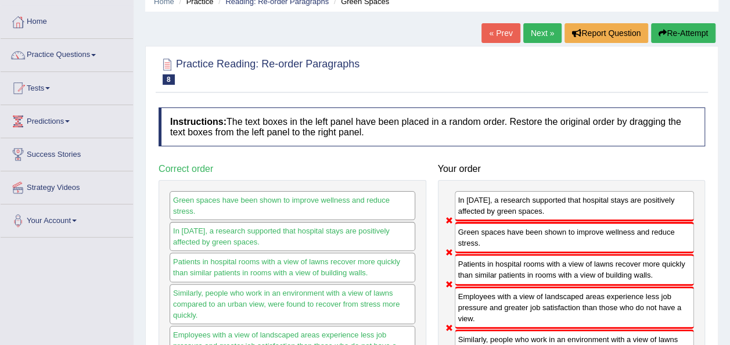
scroll to position [51, 0]
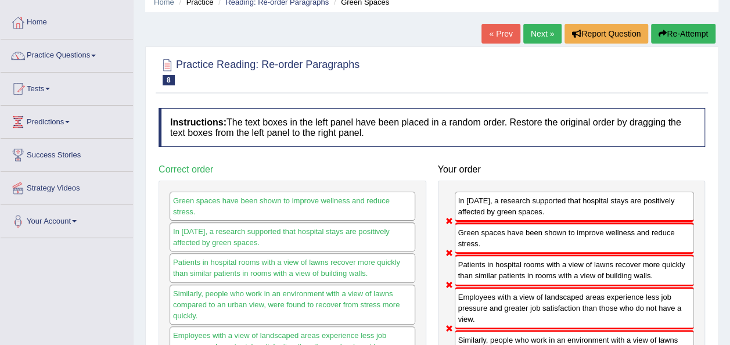
click at [93, 62] on link "Practice Questions" at bounding box center [67, 53] width 132 height 29
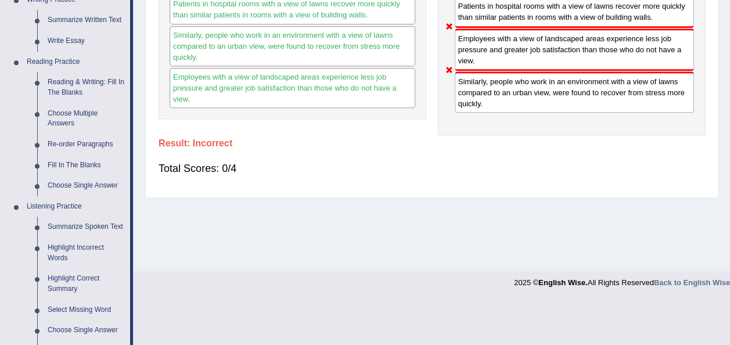
scroll to position [310, 0]
